Goal: Navigation & Orientation: Go to known website

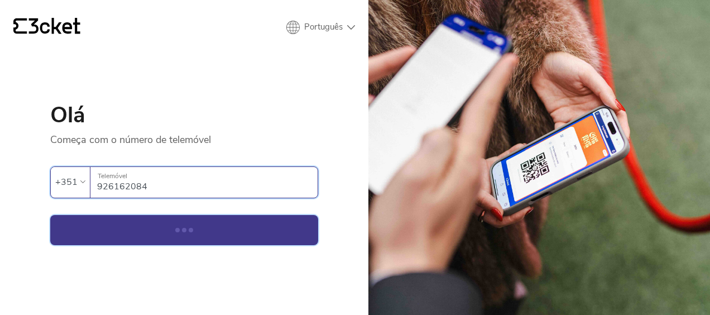
click at [79, 227] on button "Continuar" at bounding box center [184, 230] width 268 height 30
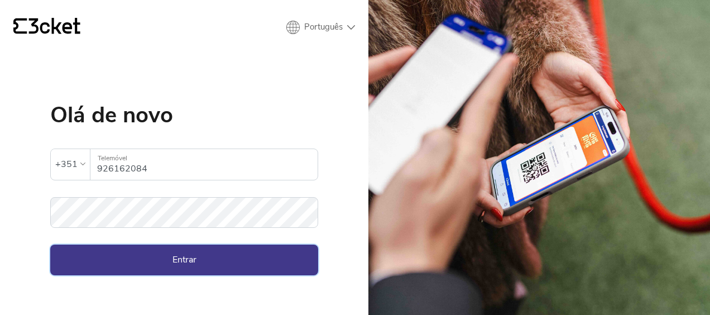
click at [197, 252] on button "Entrar" at bounding box center [184, 260] width 268 height 30
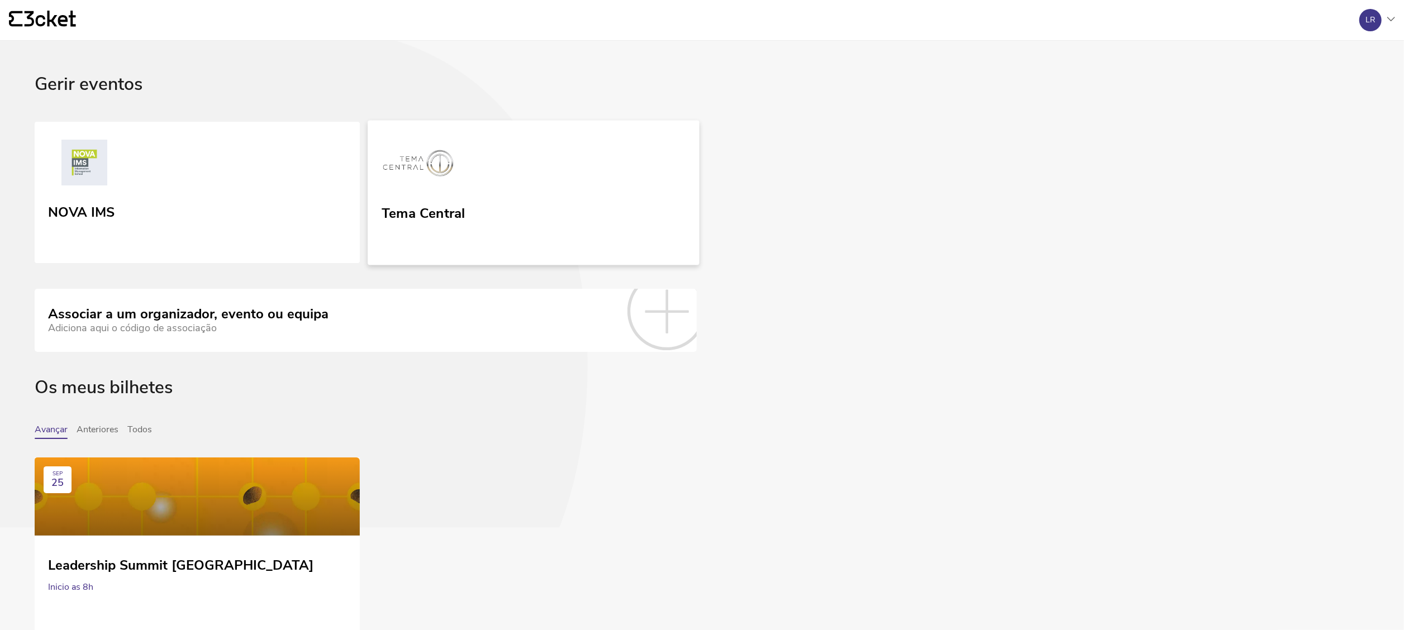
click at [550, 183] on link "Tema Central" at bounding box center [533, 192] width 332 height 145
